Goal: Information Seeking & Learning: Learn about a topic

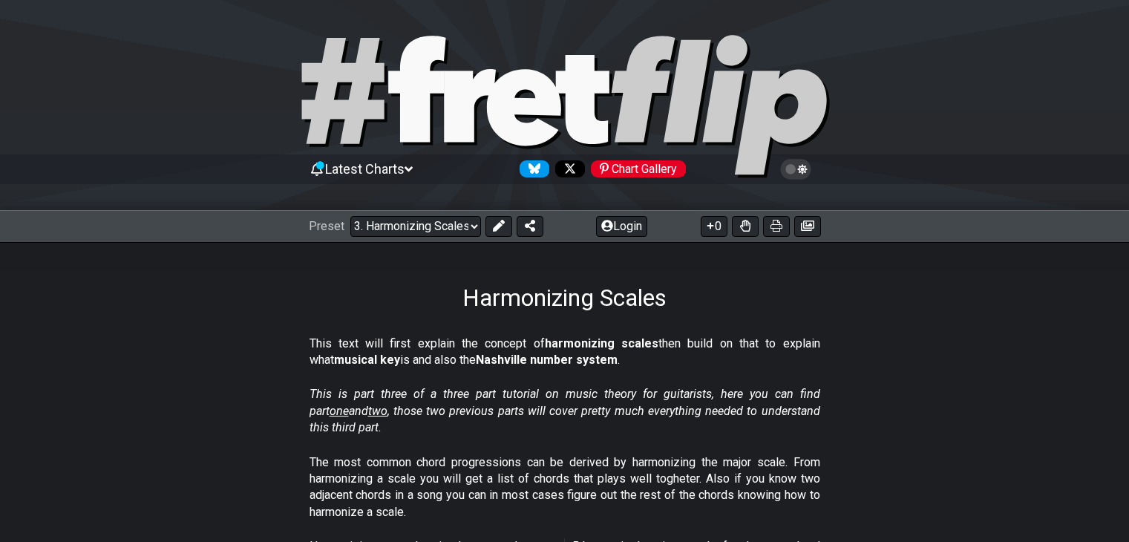
select select "/harmonizing-scales"
click at [233, 353] on section "This text will first explain the concept of harmonizing scales then build on th…" at bounding box center [564, 355] width 1129 height 51
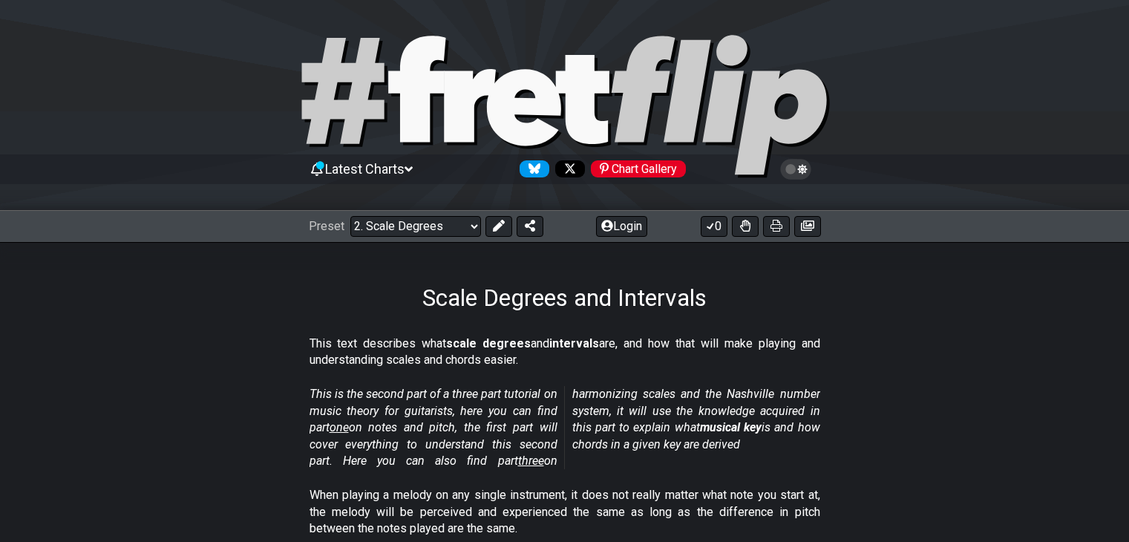
select select "/scale-degrees-and-intervals"
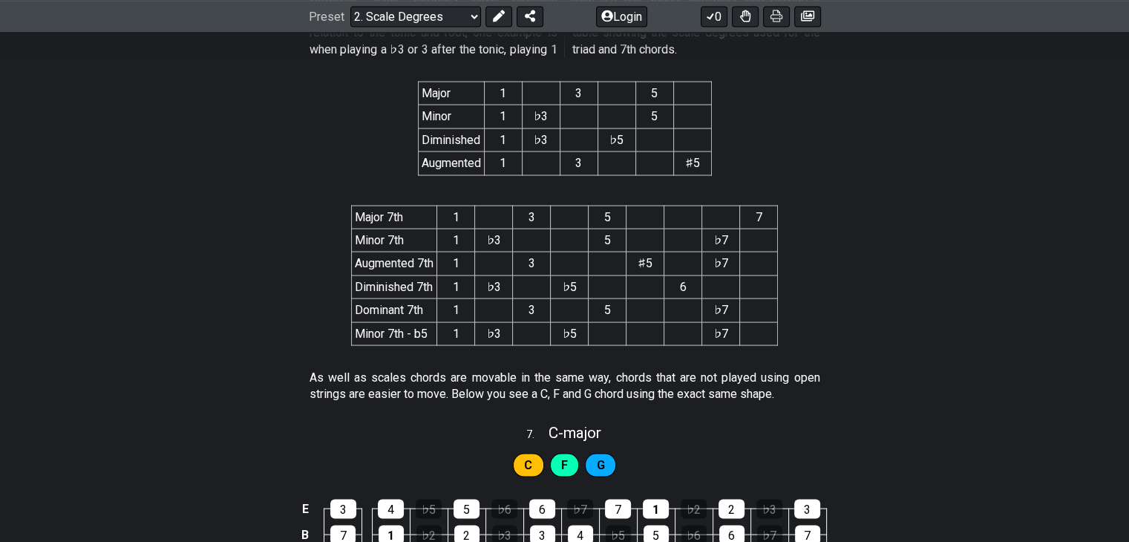
scroll to position [2926, 0]
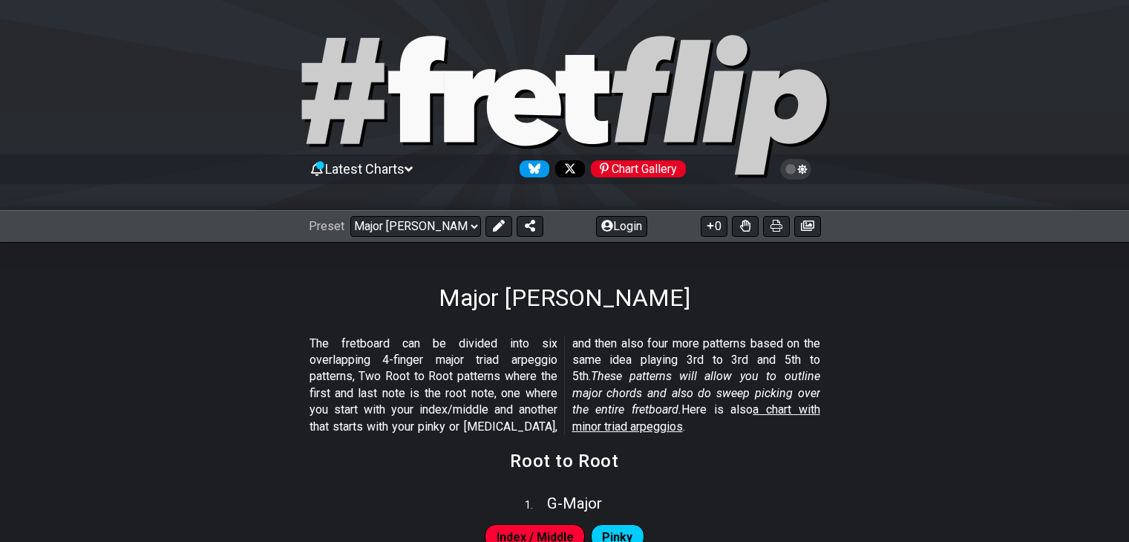
select select "/major-triad-arpeggios"
click at [235, 344] on section "The fretboard can be divided into six overlapping 4-finger major triad arpeggio…" at bounding box center [564, 388] width 1129 height 117
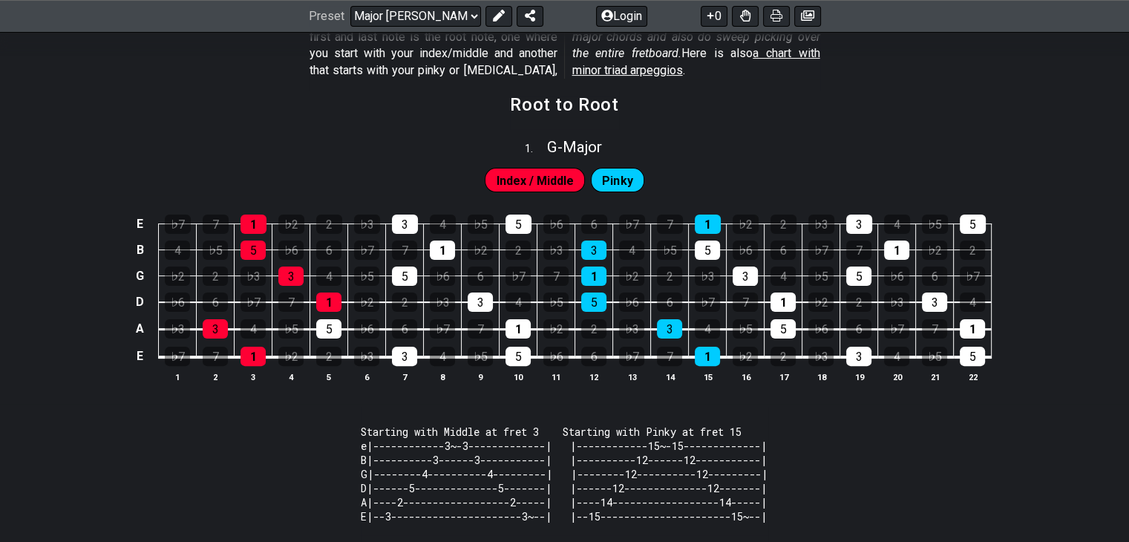
scroll to position [386, 0]
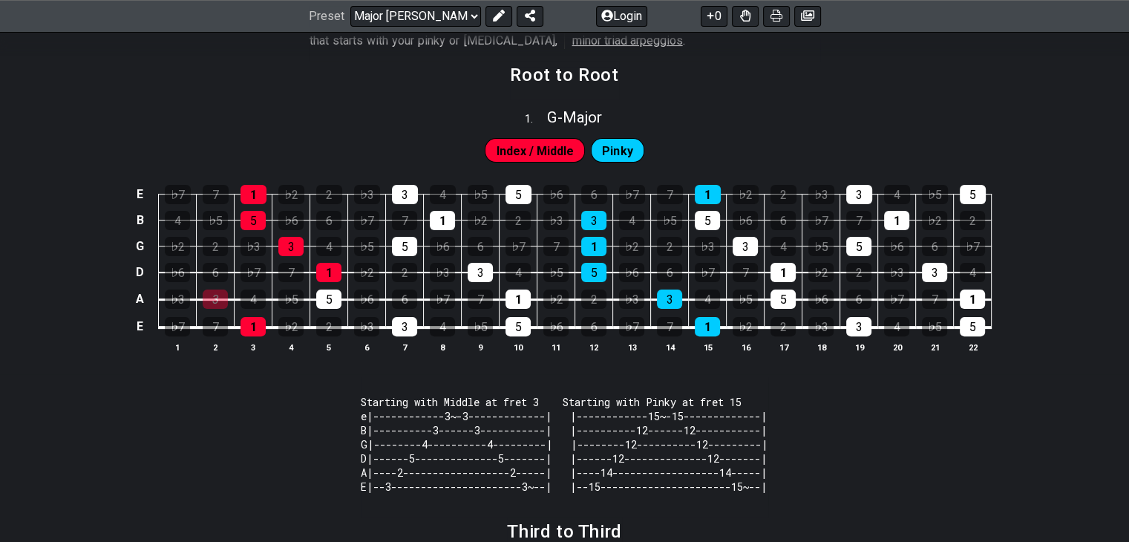
drag, startPoint x: 220, startPoint y: 307, endPoint x: 212, endPoint y: 393, distance: 86.5
click at [212, 393] on section "Starting with Middle at fret 3 Starting with Pinky at fret 15 e|------------3~-…" at bounding box center [564, 447] width 1129 height 140
click at [215, 301] on div "3" at bounding box center [215, 298] width 25 height 19
click at [90, 328] on div "E ♭7 7 1 ♭2 2 ♭3 3 4 ♭5 5 ♭6 6 ♭7 7 1 ♭2 2 ♭3 3 4 ♭5 5 B 4 ♭5 5 ♭6 6 ♭7 7 1 ♭2 …" at bounding box center [564, 270] width 1129 height 209
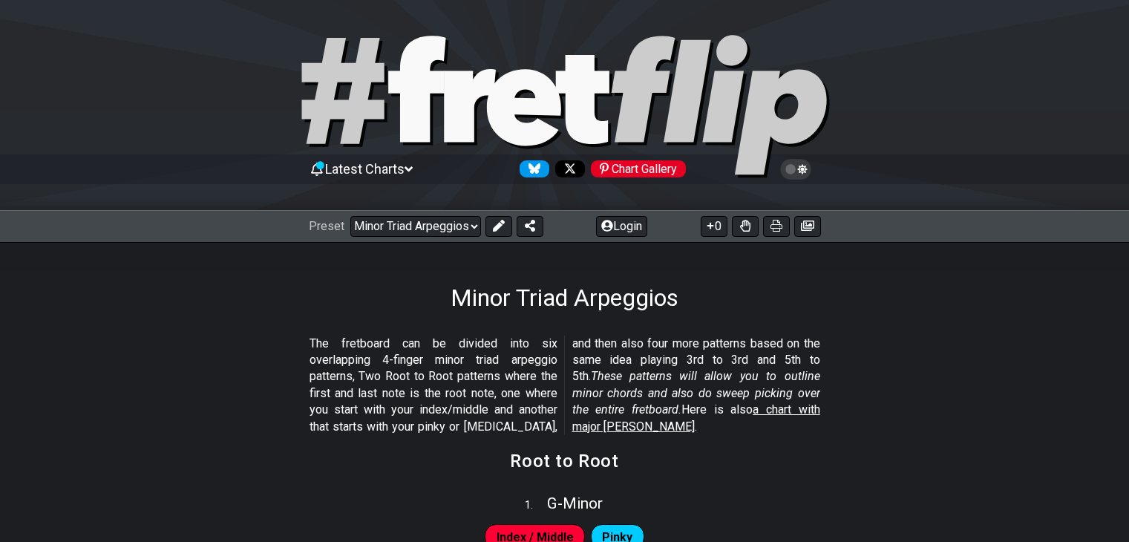
select select "/minor-triad-arpeggios"
click at [235, 360] on section "The fretboard can be divided into six overlapping 4-finger minor triad arpeggio…" at bounding box center [564, 388] width 1129 height 117
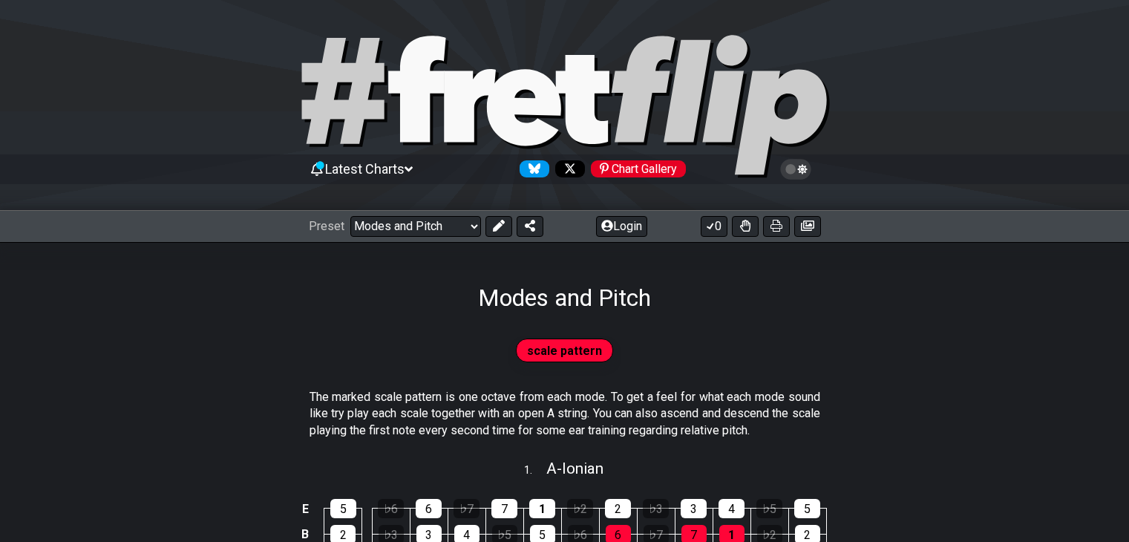
select select "/modes-and-relative-pitch"
click at [240, 338] on div "scale pattern" at bounding box center [564, 350] width 1129 height 30
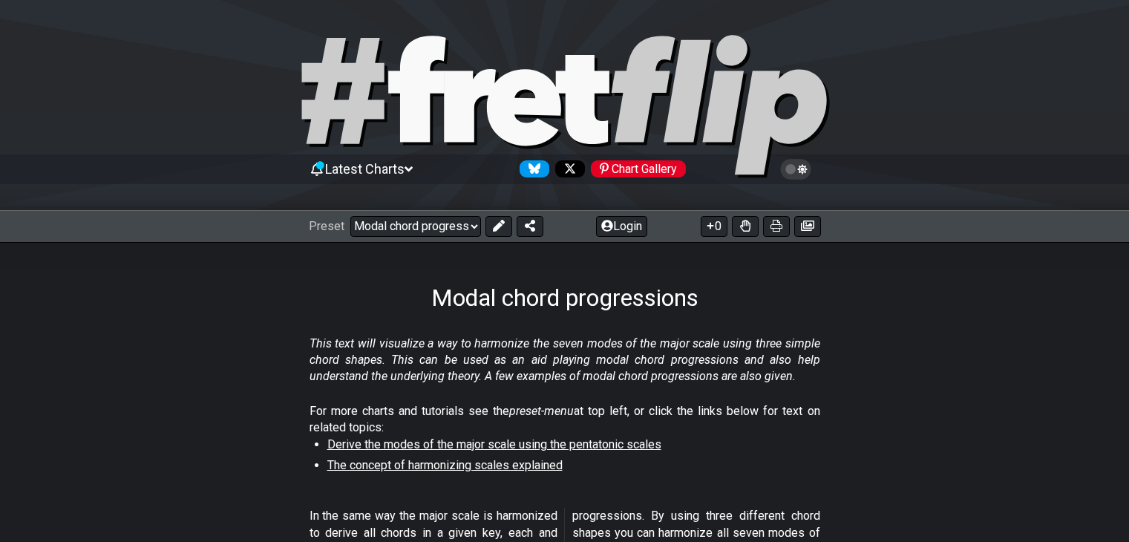
select select "/modal-chord-progressions"
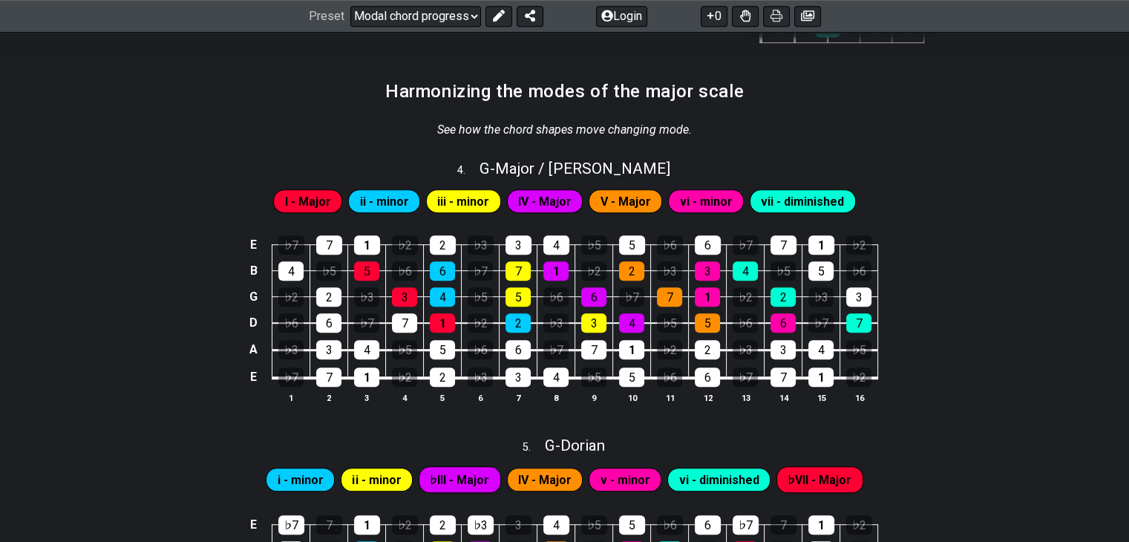
scroll to position [861, 0]
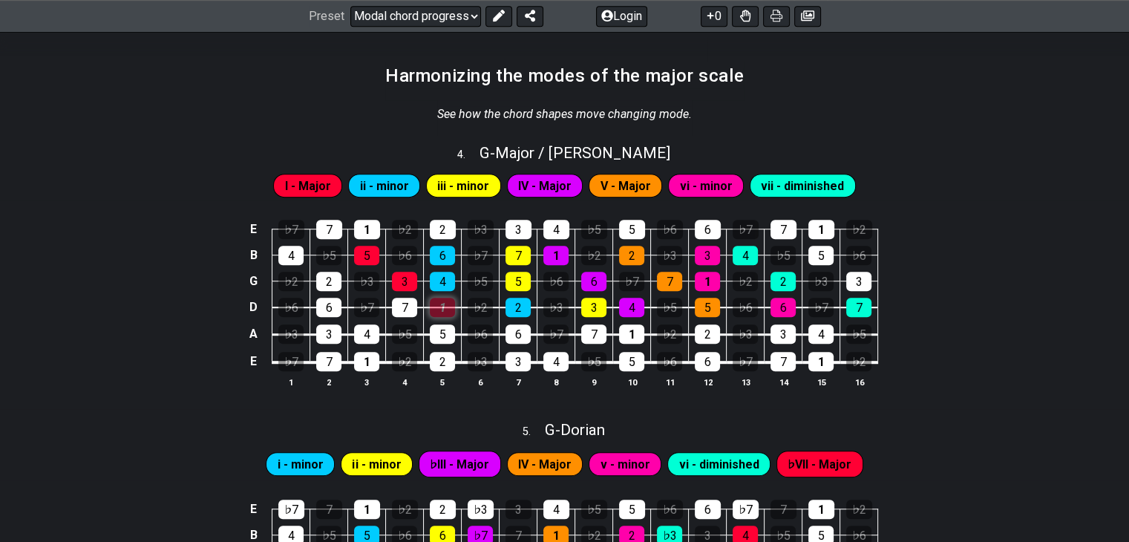
click at [433, 298] on div "1" at bounding box center [442, 307] width 25 height 19
click at [439, 307] on div "1" at bounding box center [442, 307] width 25 height 19
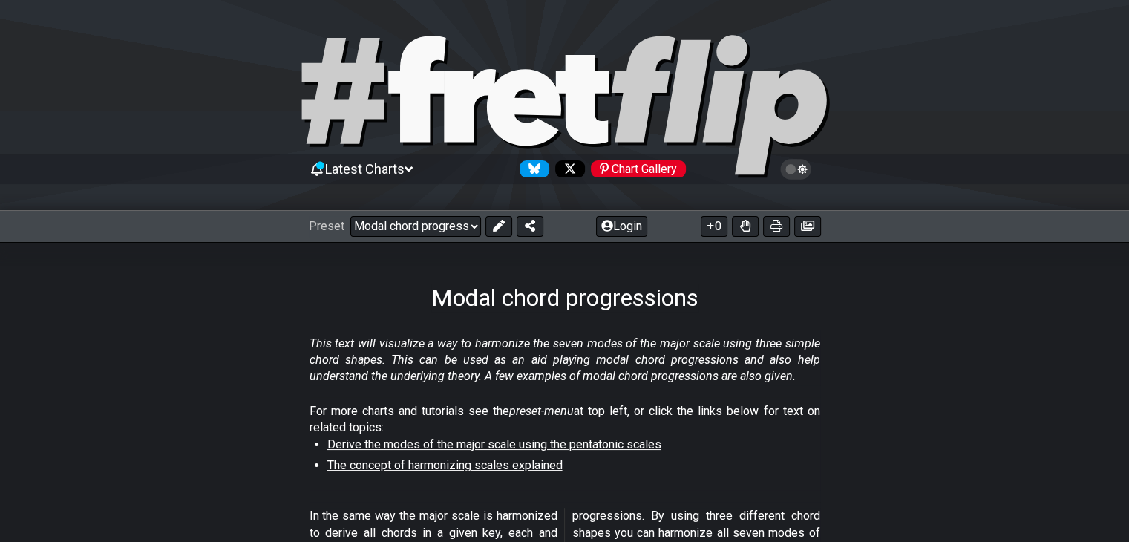
click at [596, 331] on div "This text will visualize a way to harmonize the seven modes of the major scale …" at bounding box center [564, 364] width 511 height 68
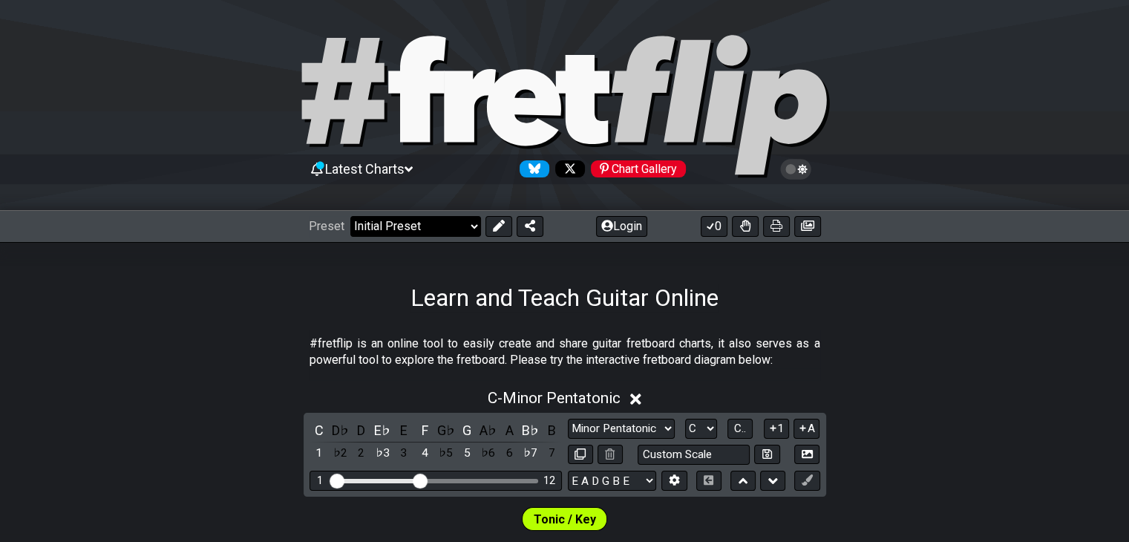
click at [433, 232] on select "Welcome to #fretflip! Initial Preset Custom Preset Minor Pentatonic Major Penta…" at bounding box center [415, 226] width 131 height 21
click at [350, 216] on select "Welcome to #fretflip! Initial Preset Custom Preset Minor Pentatonic Major Penta…" at bounding box center [415, 226] width 131 height 21
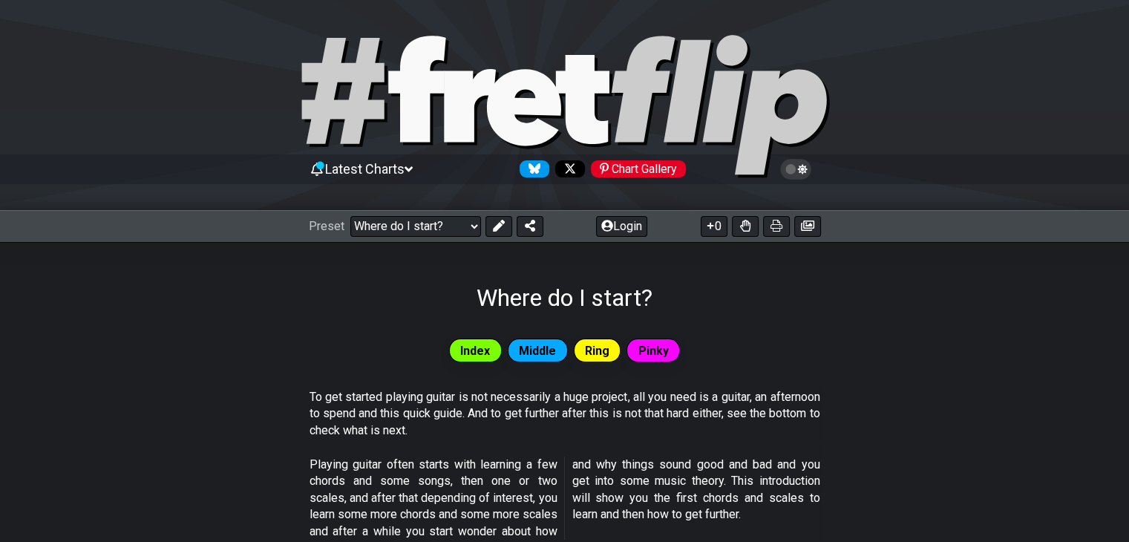
click at [369, 444] on div "To get started playing guitar is not necessarily a huge project, all you need i…" at bounding box center [564, 417] width 511 height 68
drag, startPoint x: 218, startPoint y: 344, endPoint x: 404, endPoint y: 197, distance: 236.2
click at [413, 220] on select "Welcome to #fretflip! Initial Preset Custom Preset Minor Pentatonic Major Penta…" at bounding box center [415, 226] width 131 height 21
click at [350, 216] on select "Welcome to #fretflip! Initial Preset Custom Preset Minor Pentatonic Major Penta…" at bounding box center [415, 226] width 131 height 21
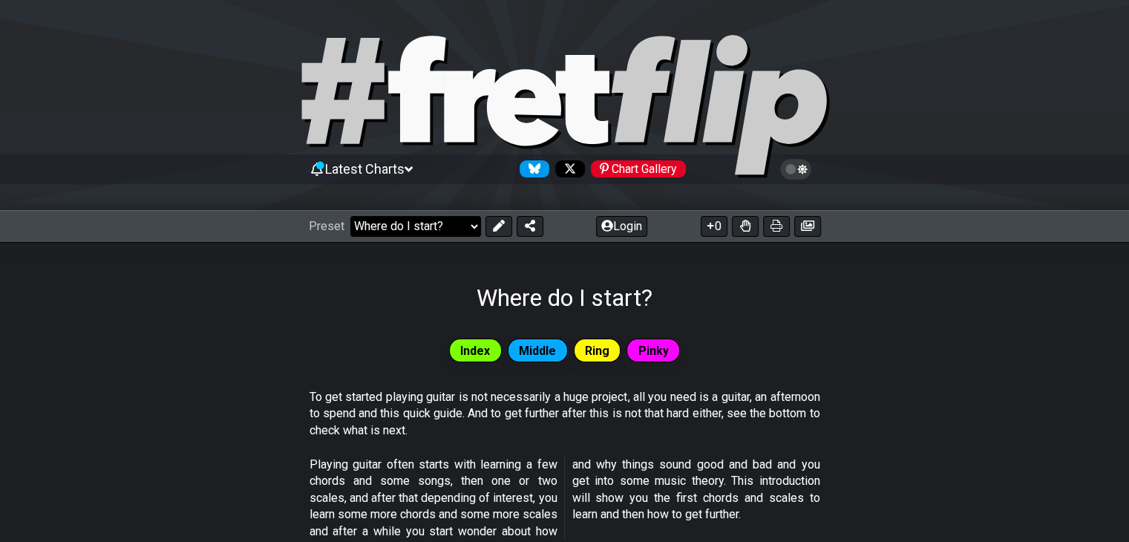
select select "/guitar-scales-generator"
select select "A"
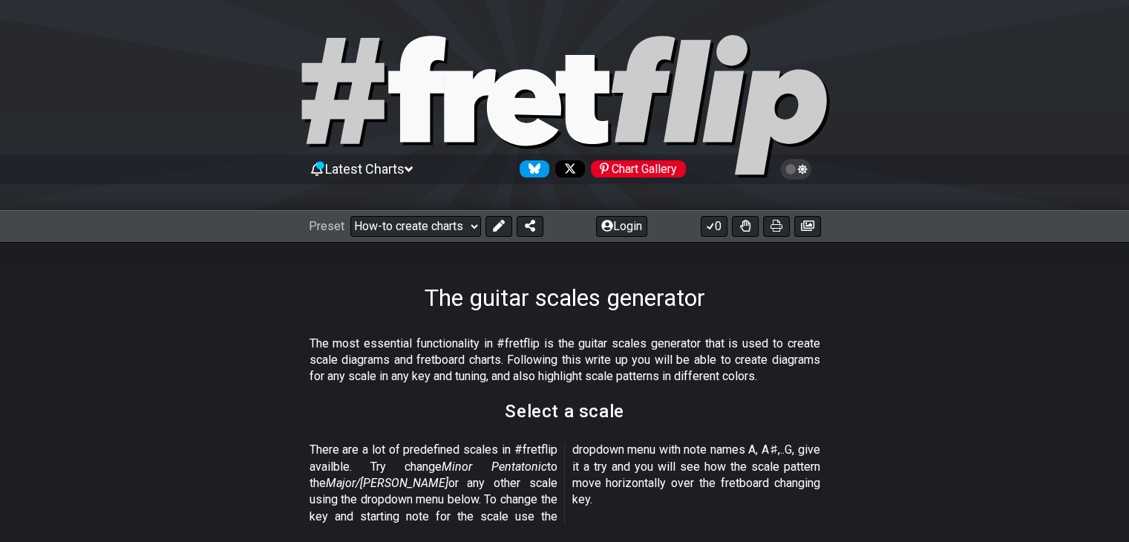
click at [275, 351] on section "The most essential functionality in #fretflip is the guitar scales generator th…" at bounding box center [564, 364] width 1129 height 68
